Goal: Information Seeking & Learning: Check status

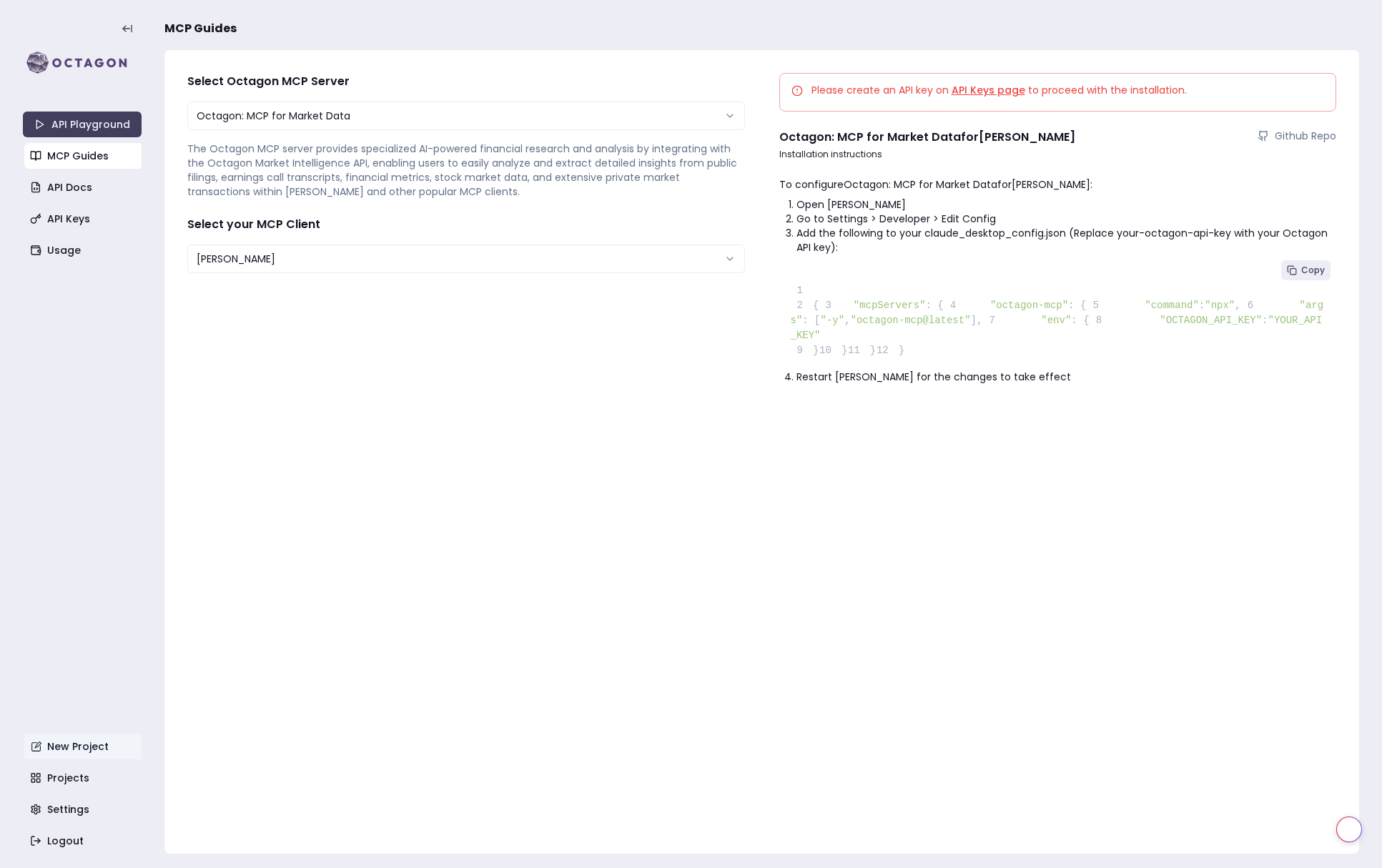
select select "**********"
click at [906, 260] on pre "1 2 { 3 "mcpServers" : { 4 "octagon-mcp" : { 5 "command" : "npx" , 6 "args" : […" at bounding box center [1058, 312] width 558 height 116
click at [73, 262] on link "Usage" at bounding box center [83, 250] width 118 height 26
